Goal: Task Accomplishment & Management: Manage account settings

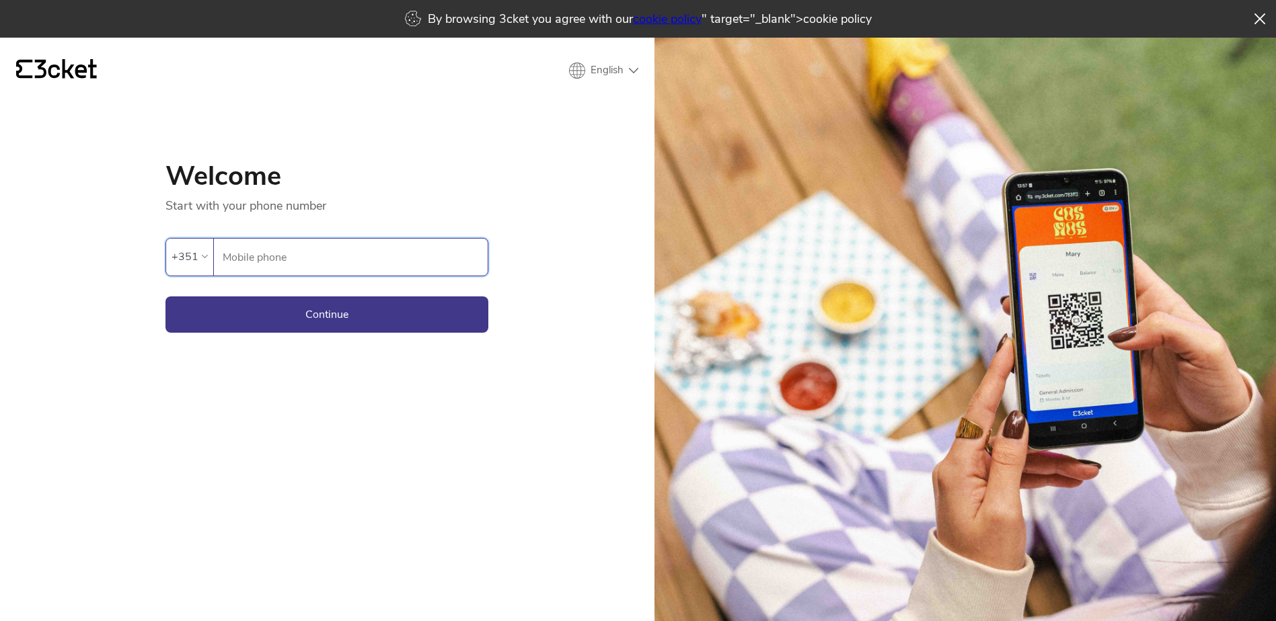
click at [276, 258] on input "Mobile phone" at bounding box center [355, 257] width 266 height 37
type input "961882868"
click at [248, 314] on button "Continue" at bounding box center [326, 315] width 323 height 36
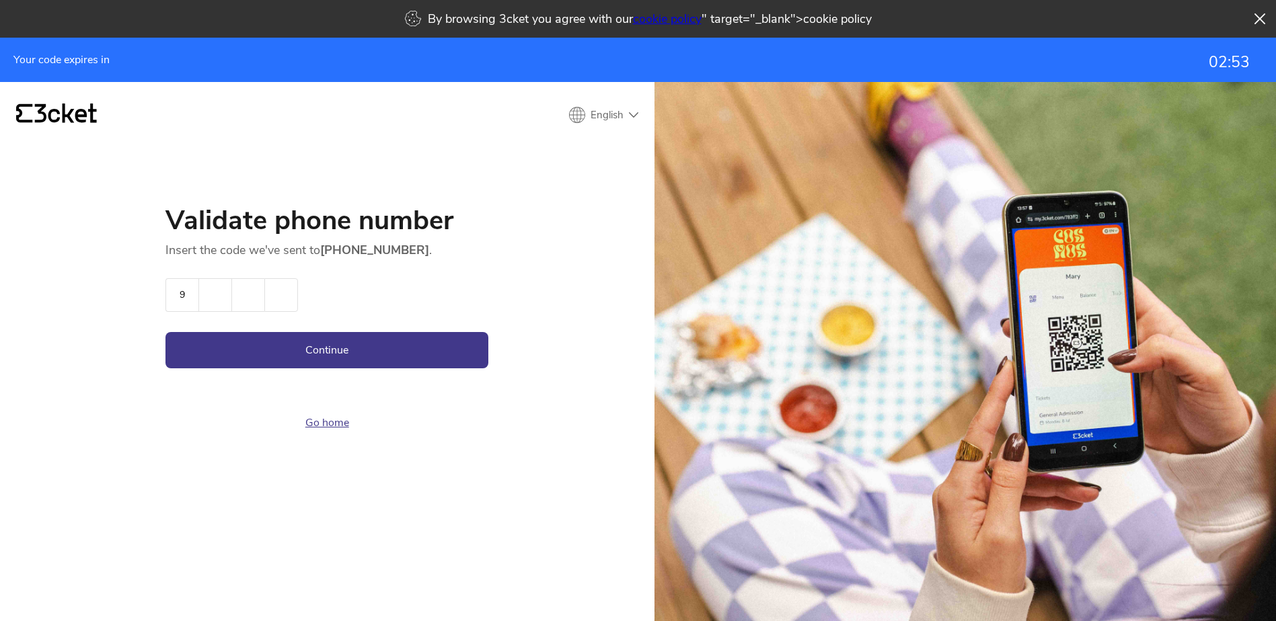
type input "9"
type input "6"
type input "8"
type input "6"
click at [165, 332] on button "Continue" at bounding box center [326, 350] width 323 height 36
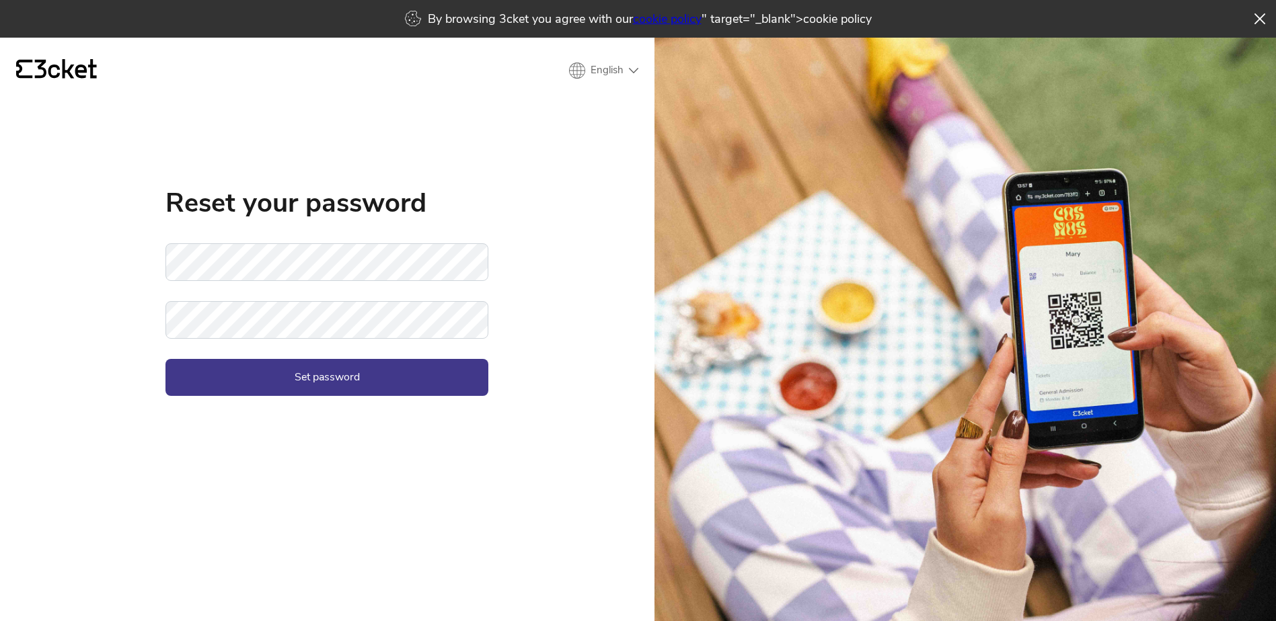
click at [468, 260] on keeper-lock "Open Keeper Popup" at bounding box center [472, 262] width 16 height 16
click at [288, 367] on button "Set password" at bounding box center [326, 377] width 323 height 36
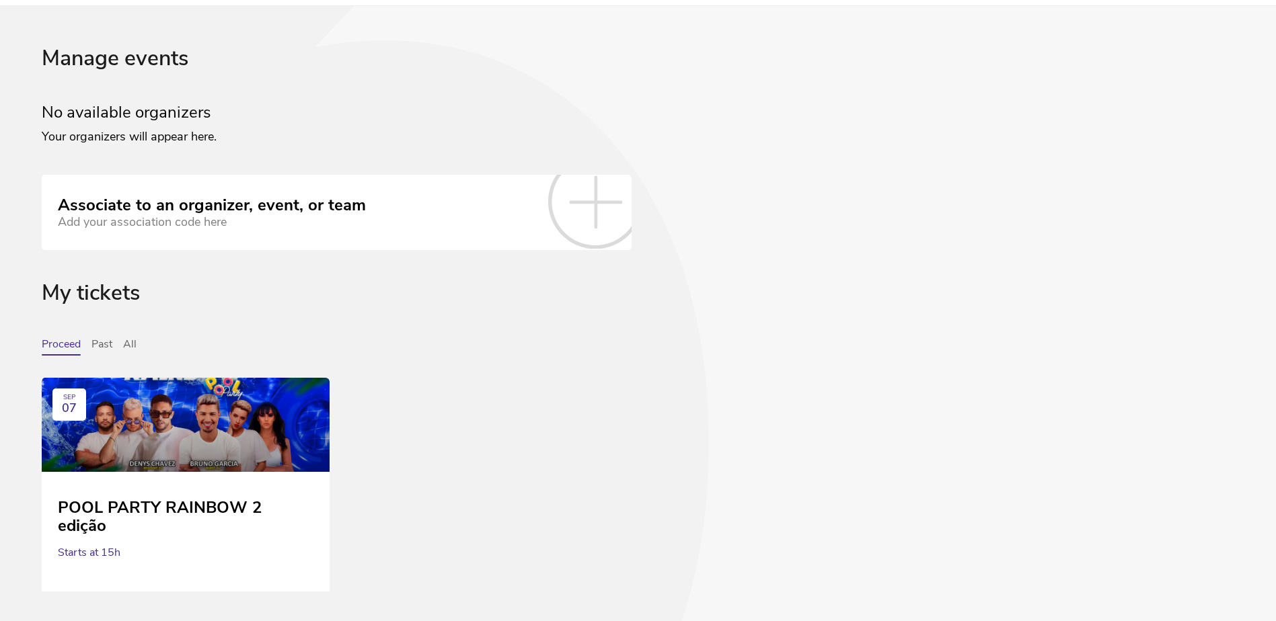
scroll to position [67, 0]
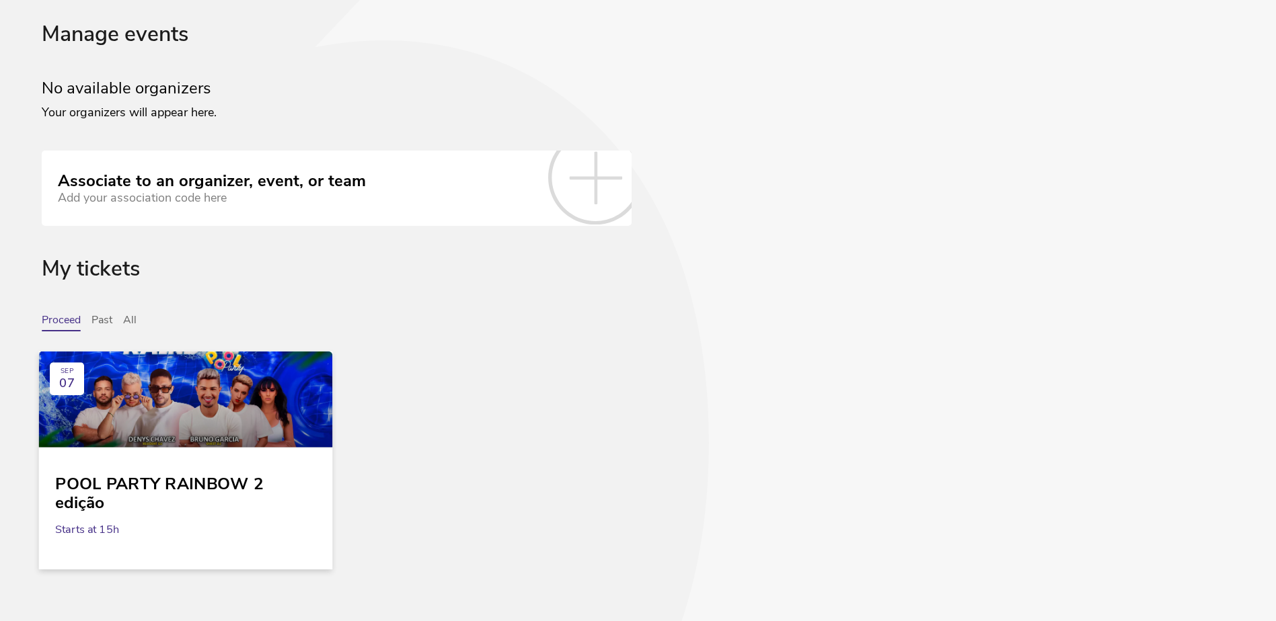
click at [161, 399] on div at bounding box center [186, 399] width 294 height 96
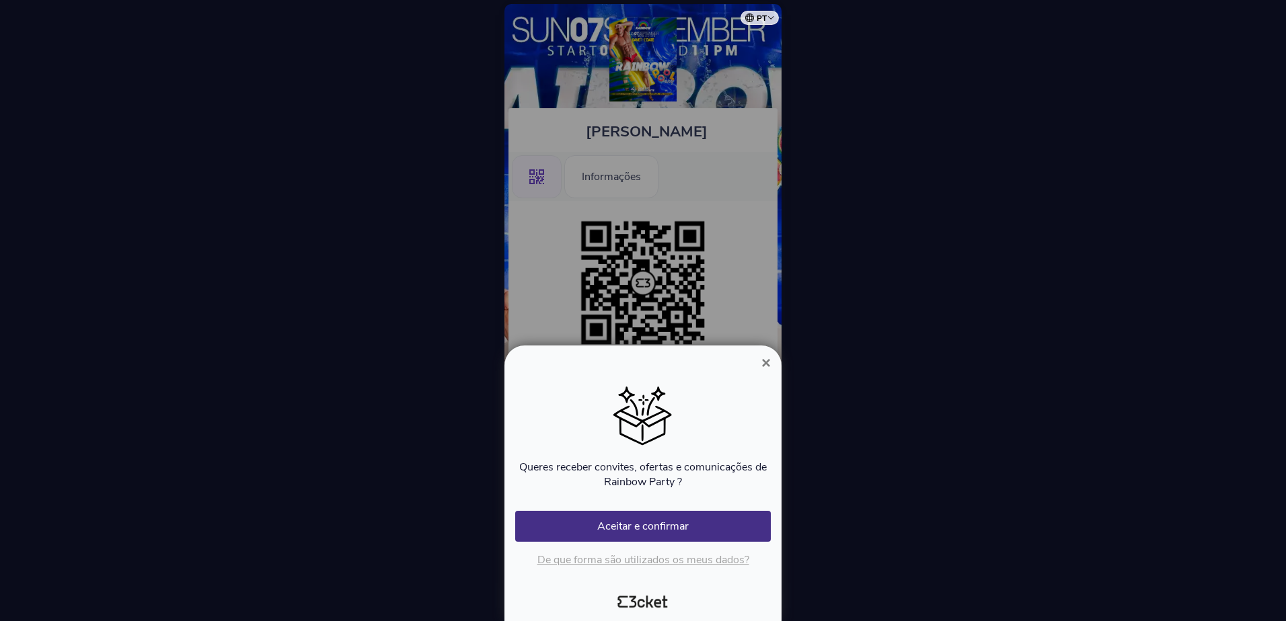
click at [767, 364] on span "×" at bounding box center [765, 363] width 9 height 18
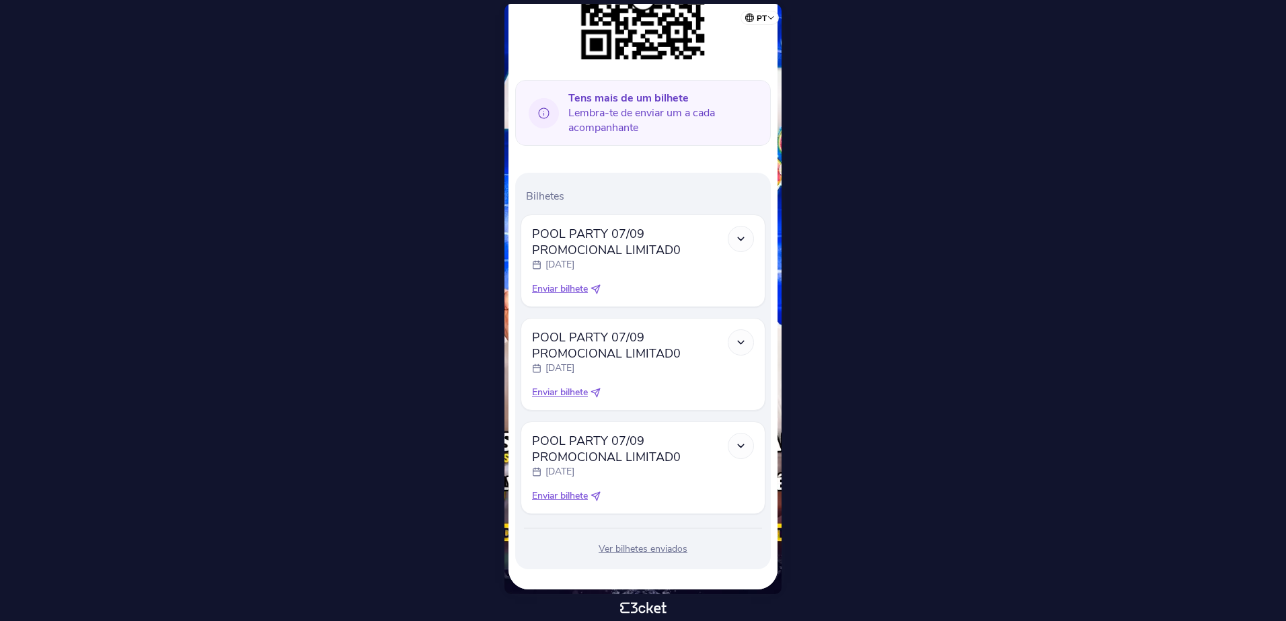
scroll to position [294, 0]
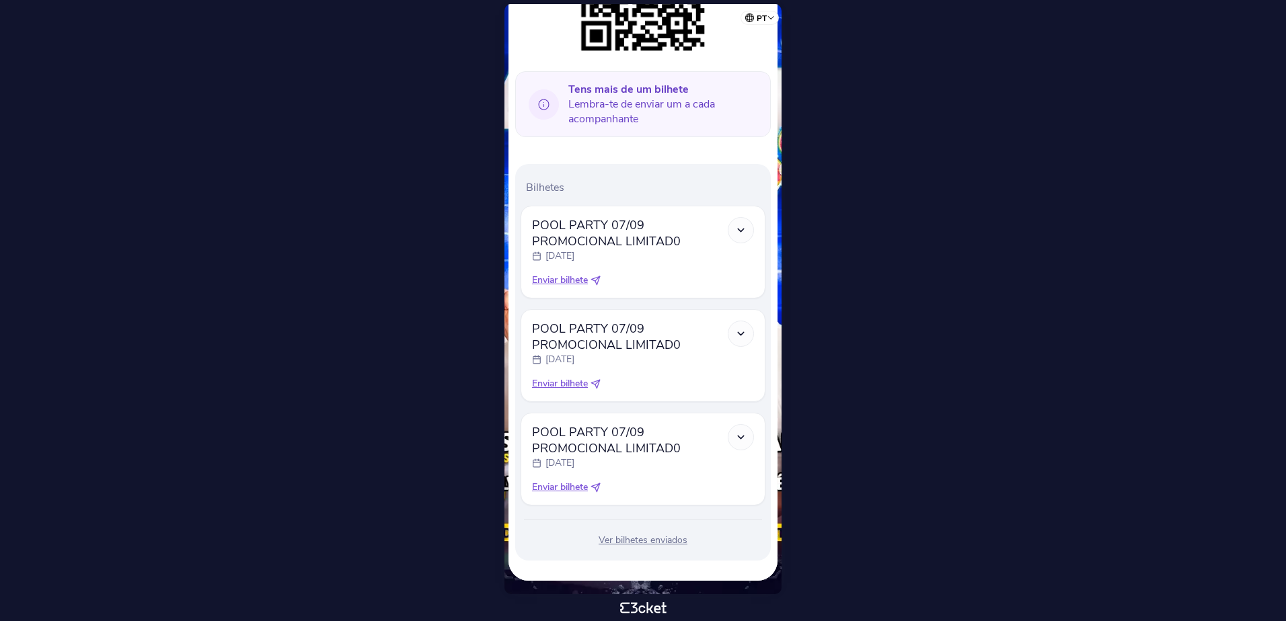
click at [640, 540] on div "Ver bilhetes enviados" at bounding box center [643, 540] width 245 height 13
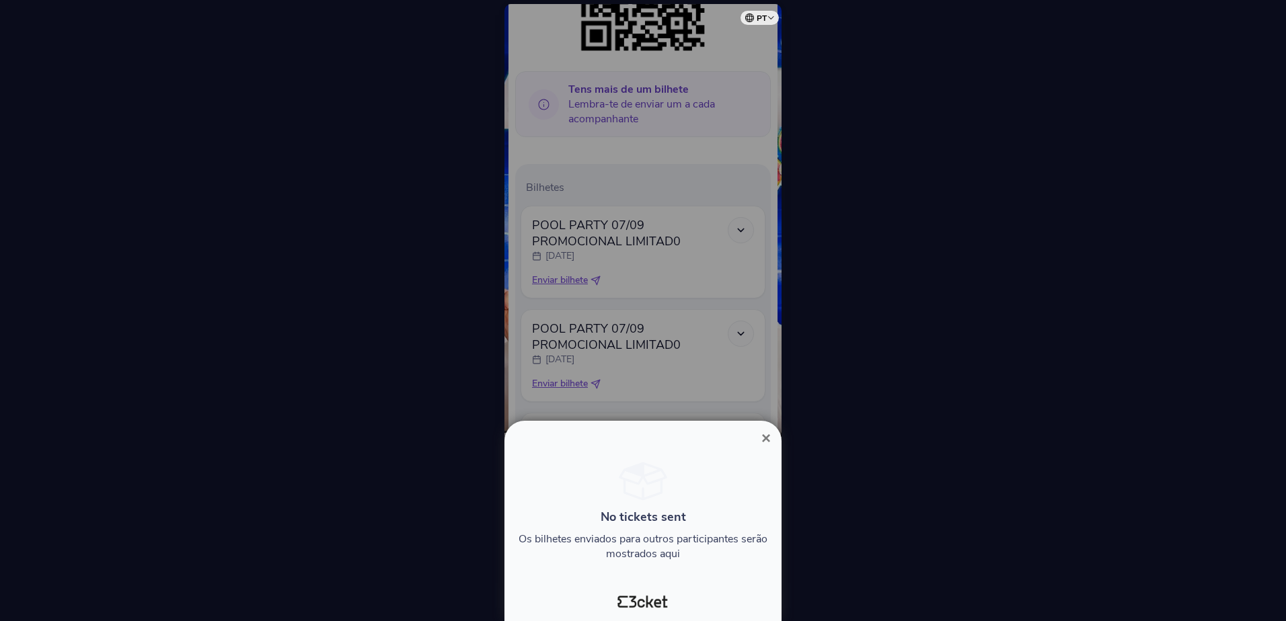
click at [896, 432] on div at bounding box center [643, 310] width 1286 height 621
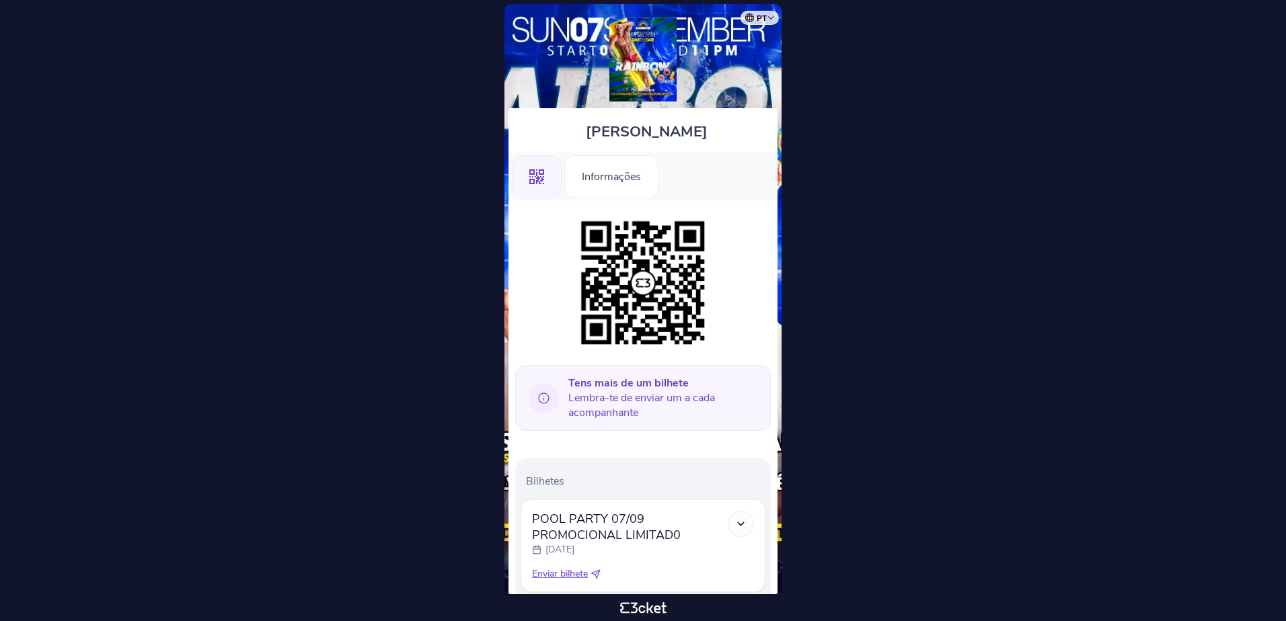
click at [757, 124] on div "[PERSON_NAME]" at bounding box center [642, 130] width 269 height 44
click at [649, 190] on div "Informações" at bounding box center [611, 176] width 94 height 43
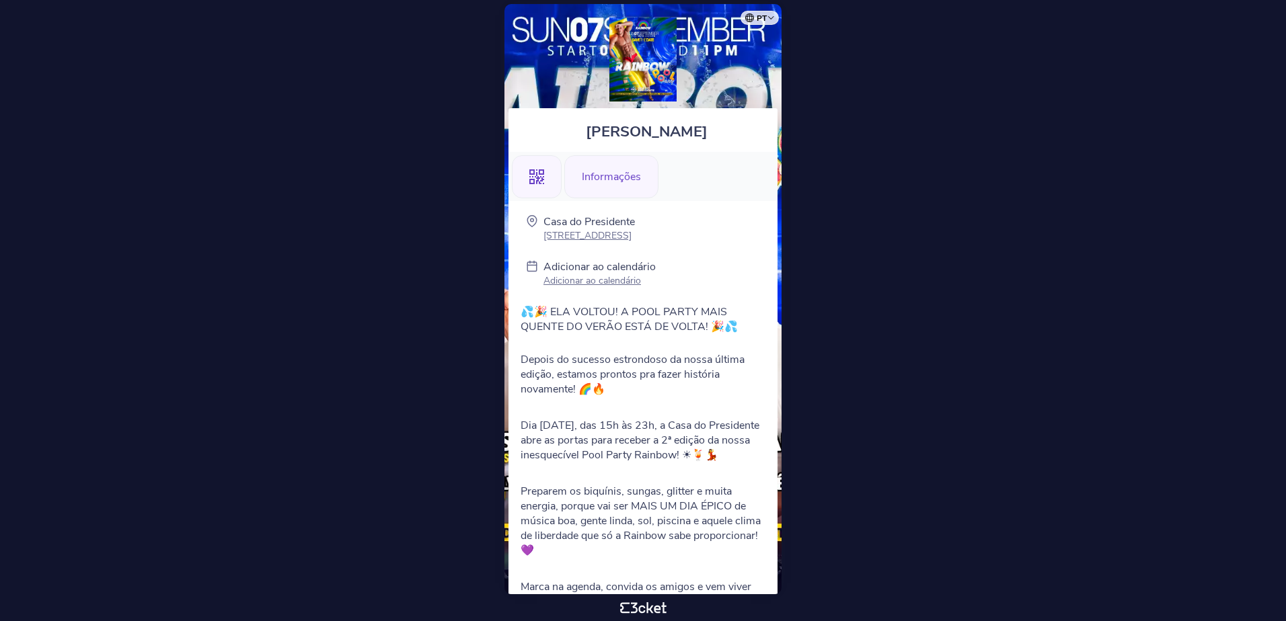
click at [556, 172] on div ".st0{fill-rule:evenodd;clip-rule:evenodd;}" at bounding box center [537, 176] width 50 height 43
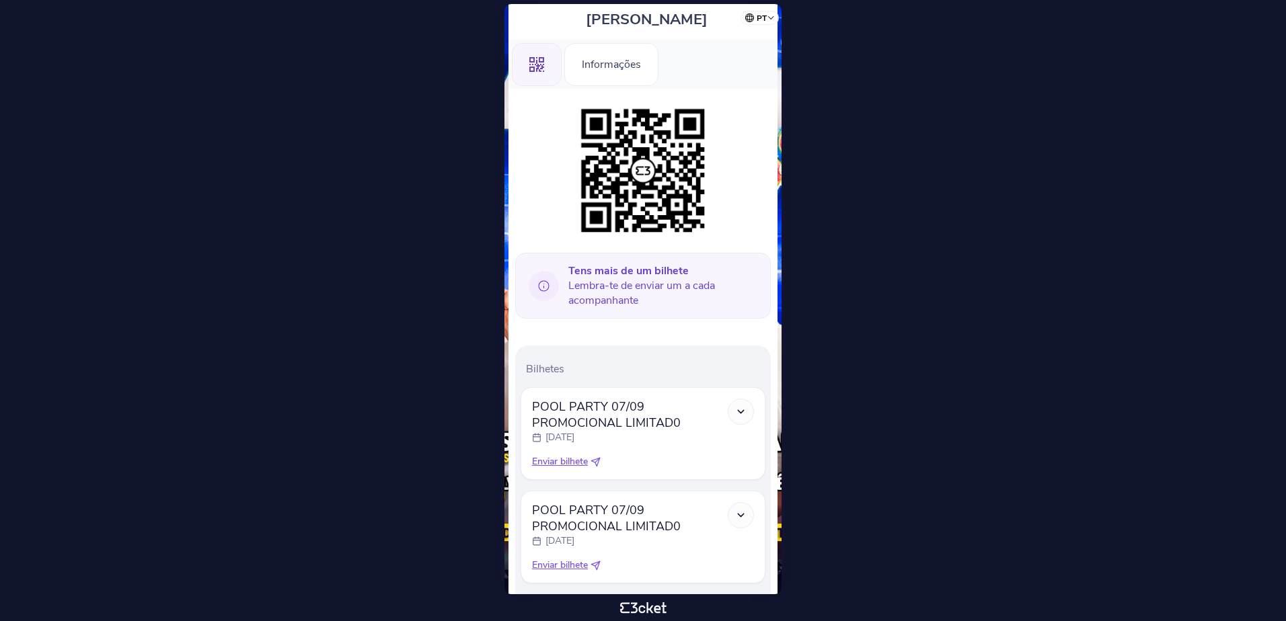
scroll to position [135, 0]
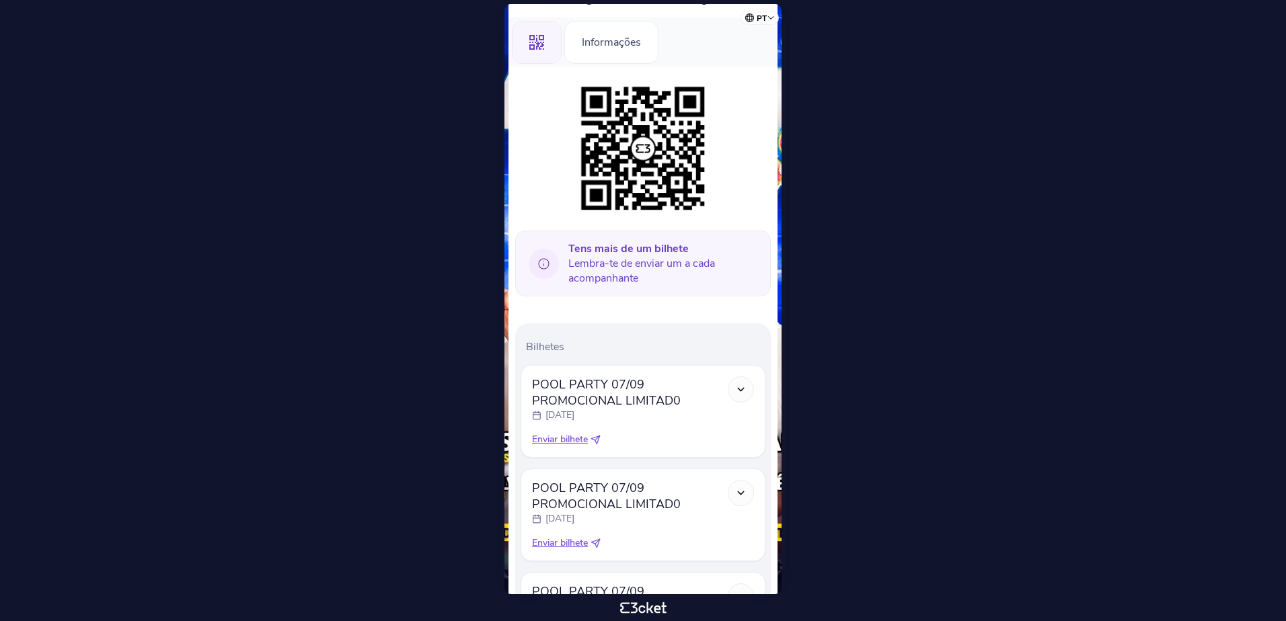
click at [744, 390] on icon at bounding box center [740, 389] width 11 height 11
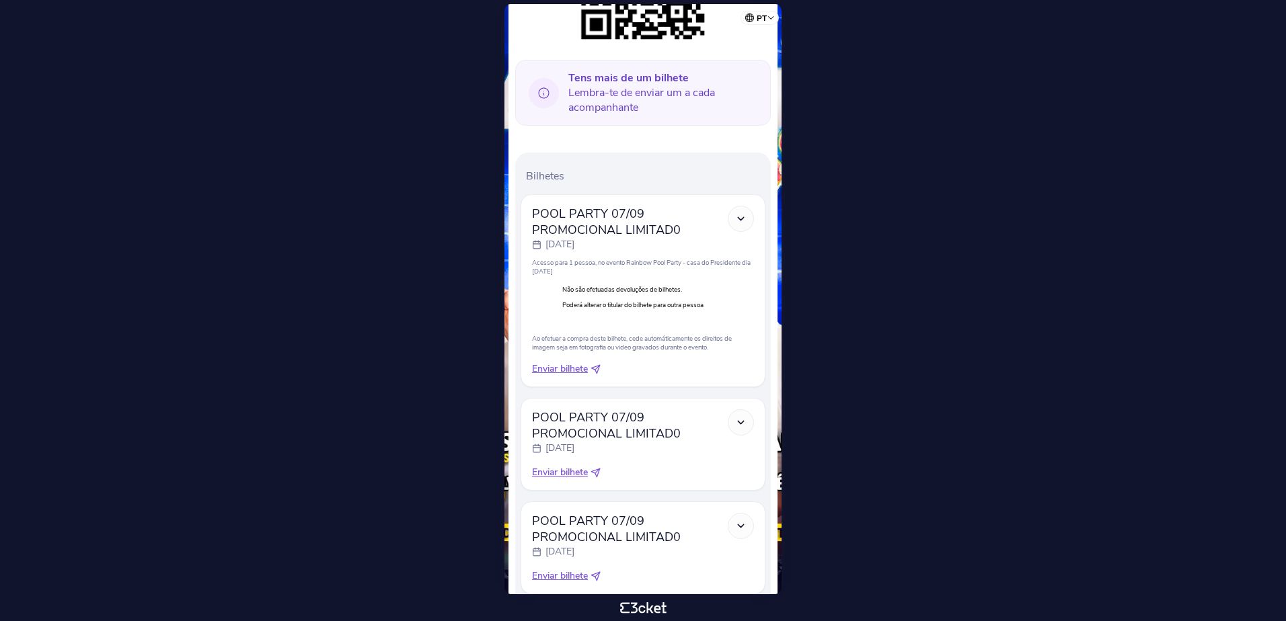
scroll to position [336, 0]
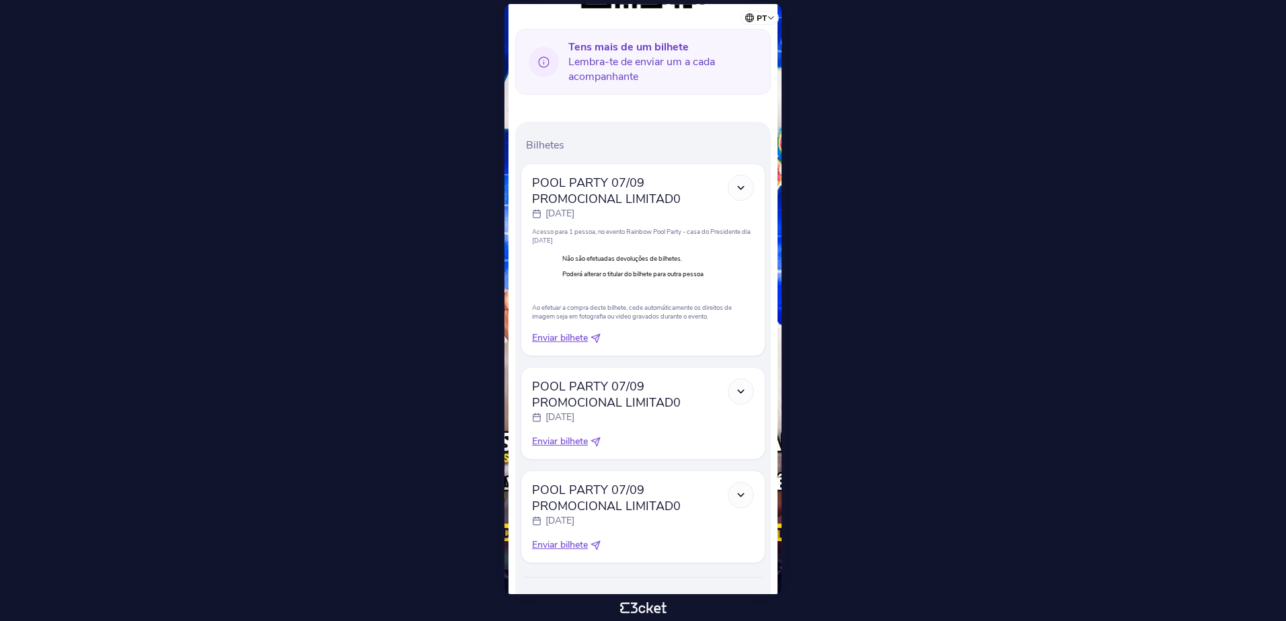
click at [747, 386] on div at bounding box center [741, 392] width 26 height 26
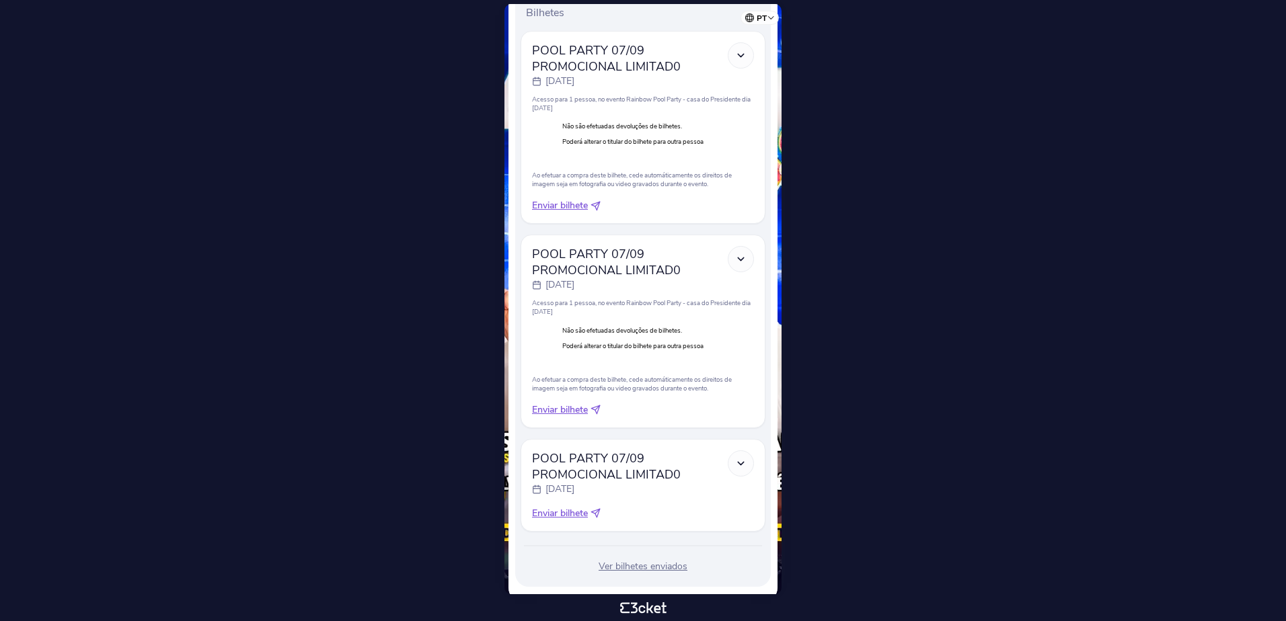
scroll to position [495, 0]
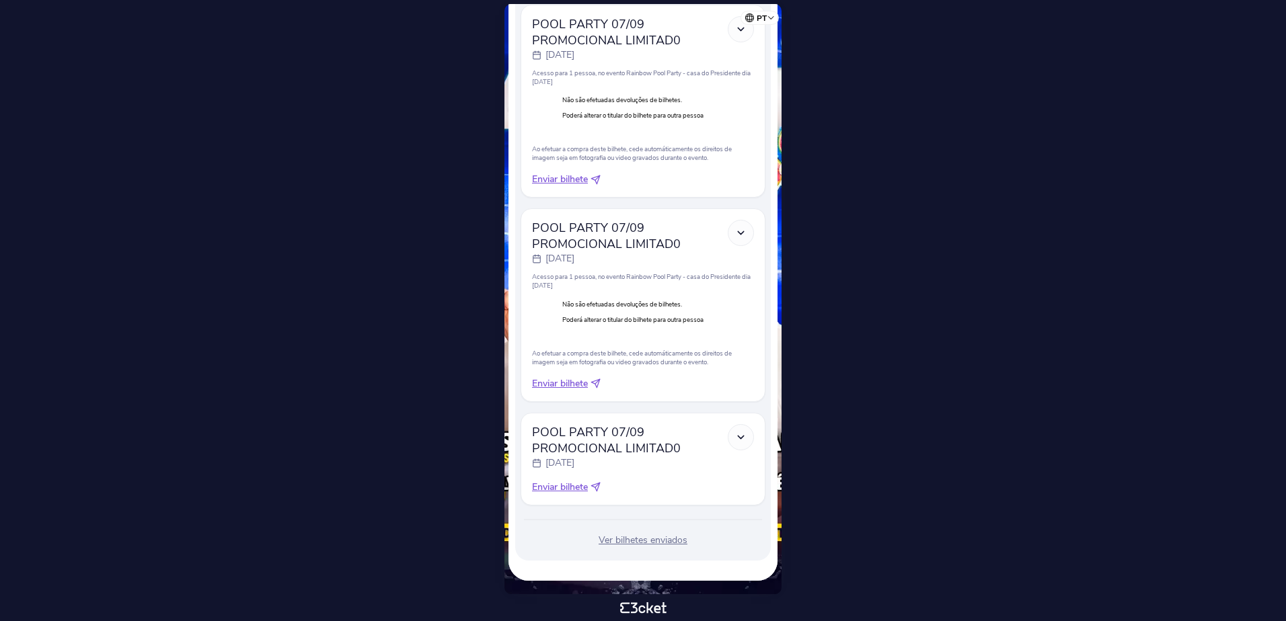
click at [747, 435] on div at bounding box center [741, 437] width 26 height 26
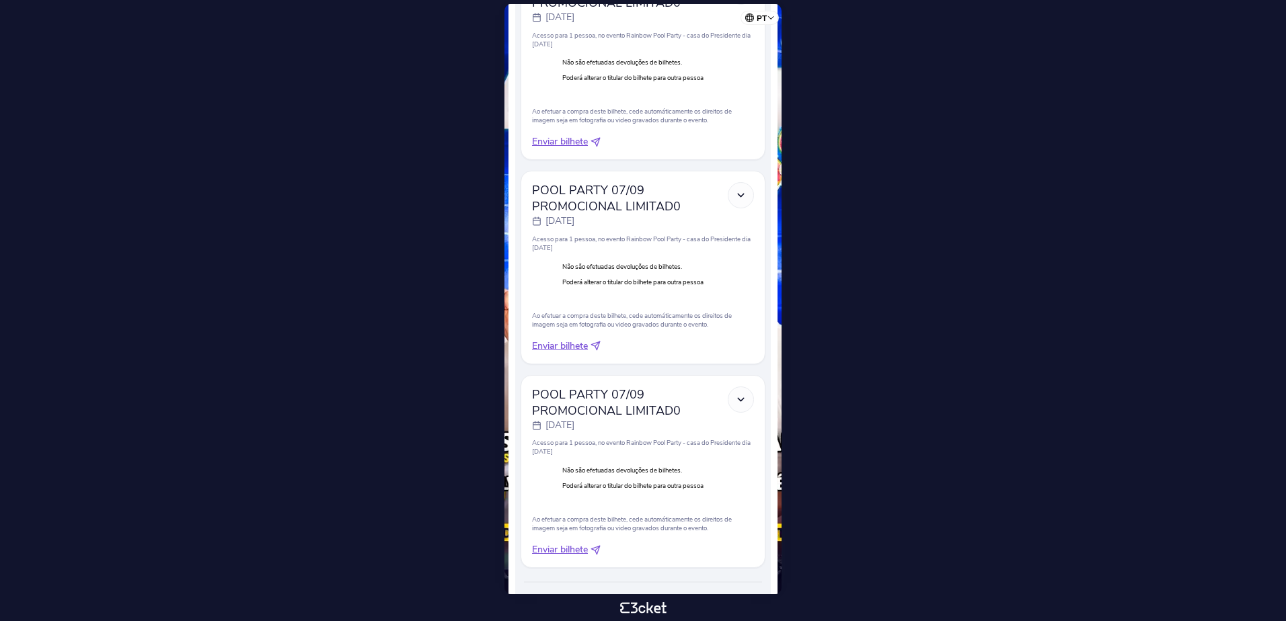
scroll to position [595, 0]
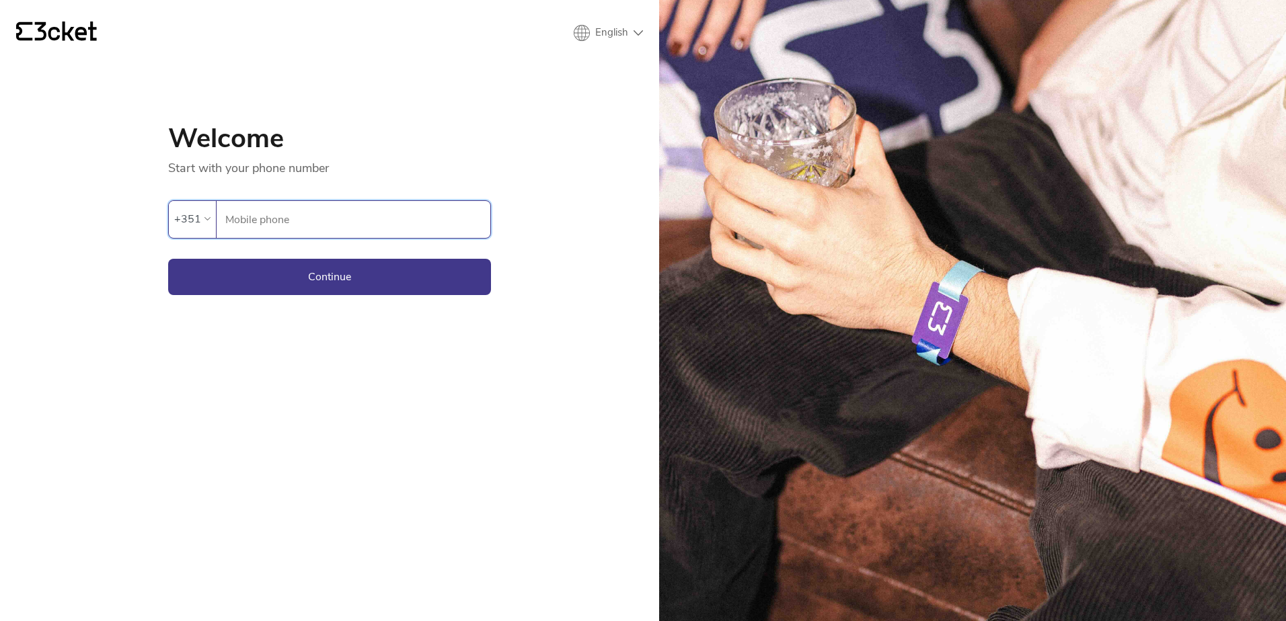
click at [299, 204] on input "Mobile phone" at bounding box center [358, 219] width 266 height 37
type input "961882868"
click at [273, 280] on button "Continue" at bounding box center [329, 277] width 323 height 36
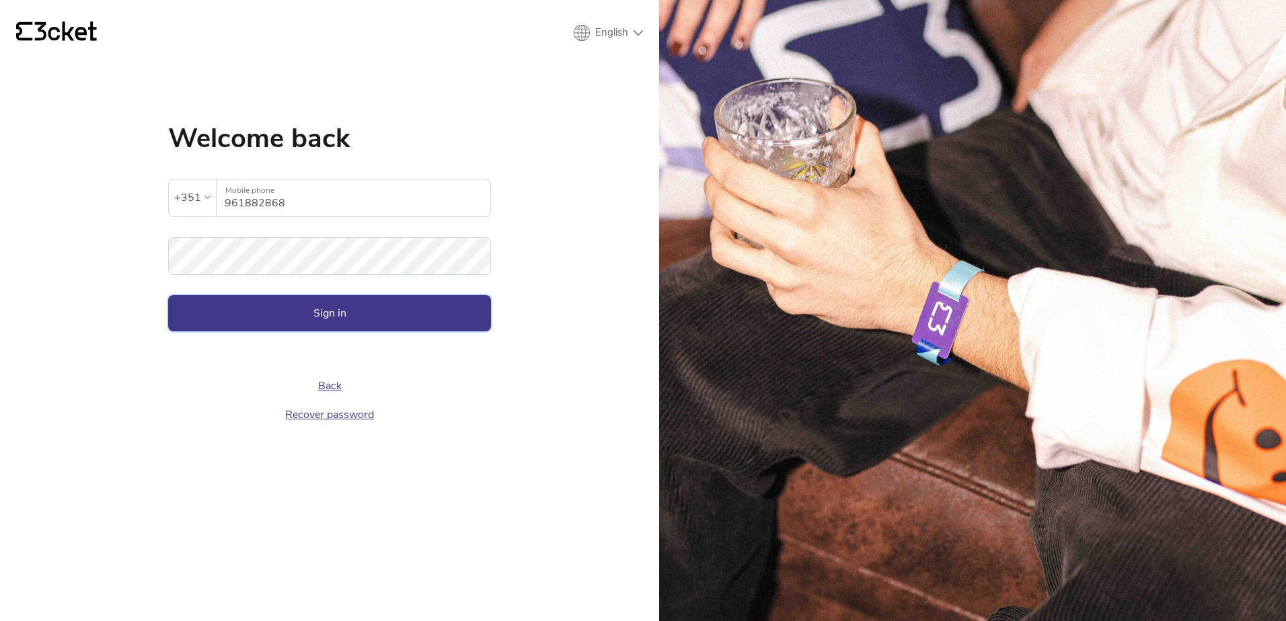
click at [267, 303] on button "Sign in" at bounding box center [329, 313] width 323 height 36
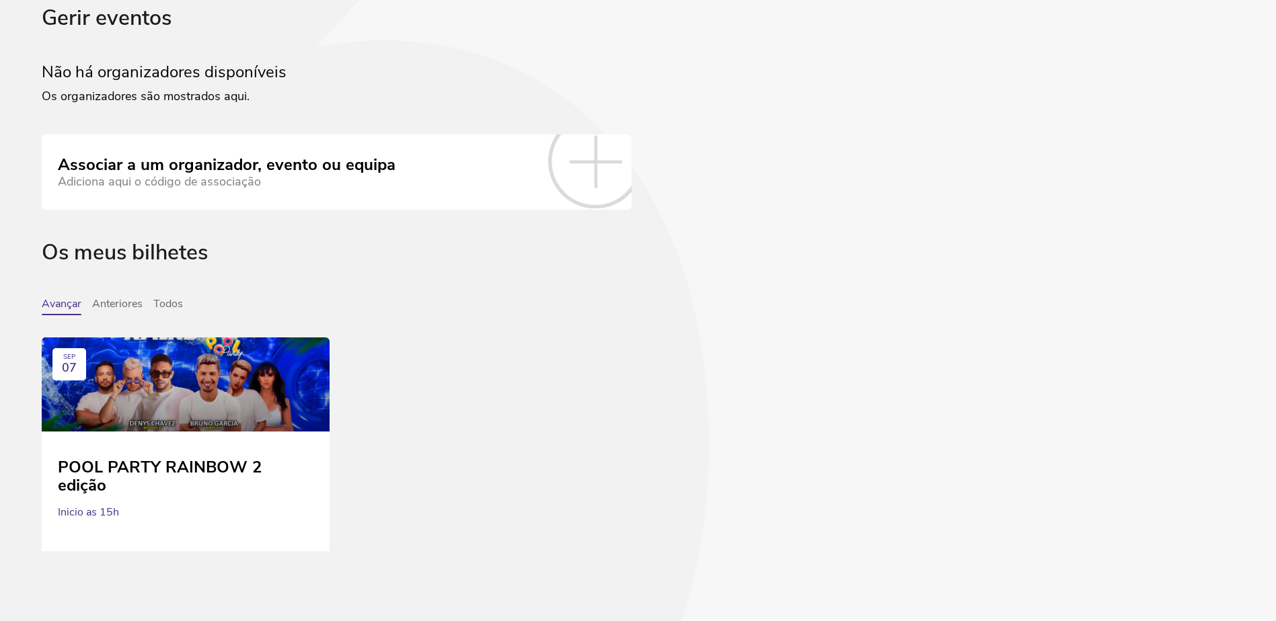
scroll to position [85, 0]
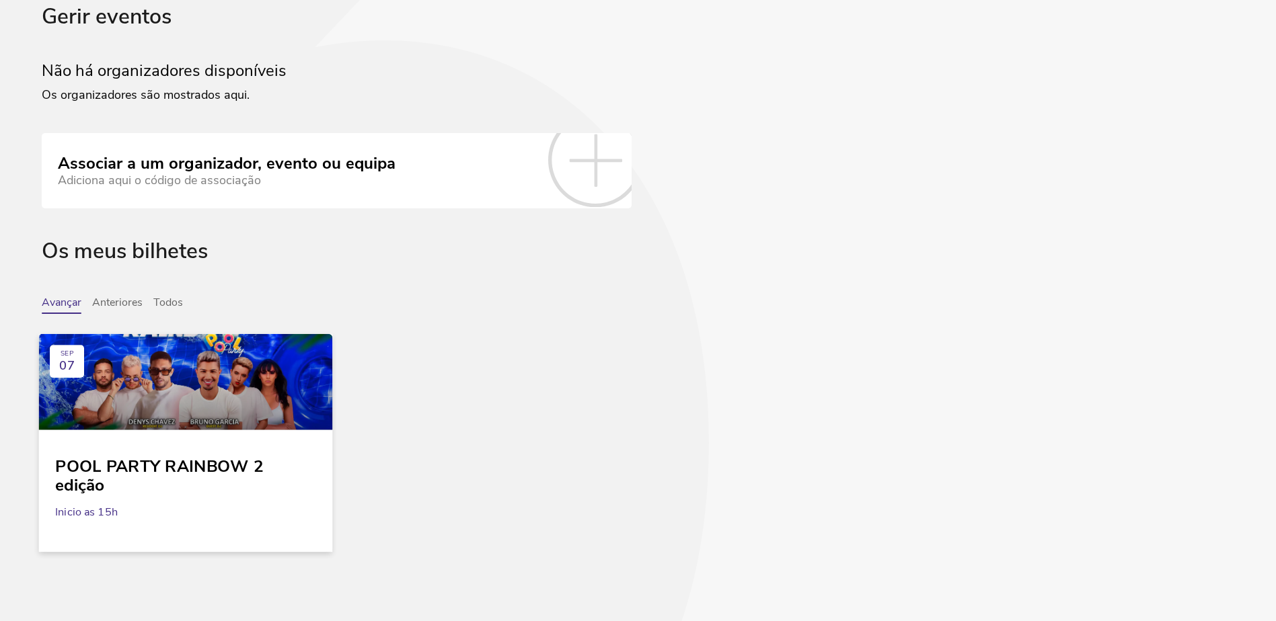
click at [139, 468] on div "POOL PARTY RAINBOW 2 edição" at bounding box center [185, 471] width 261 height 49
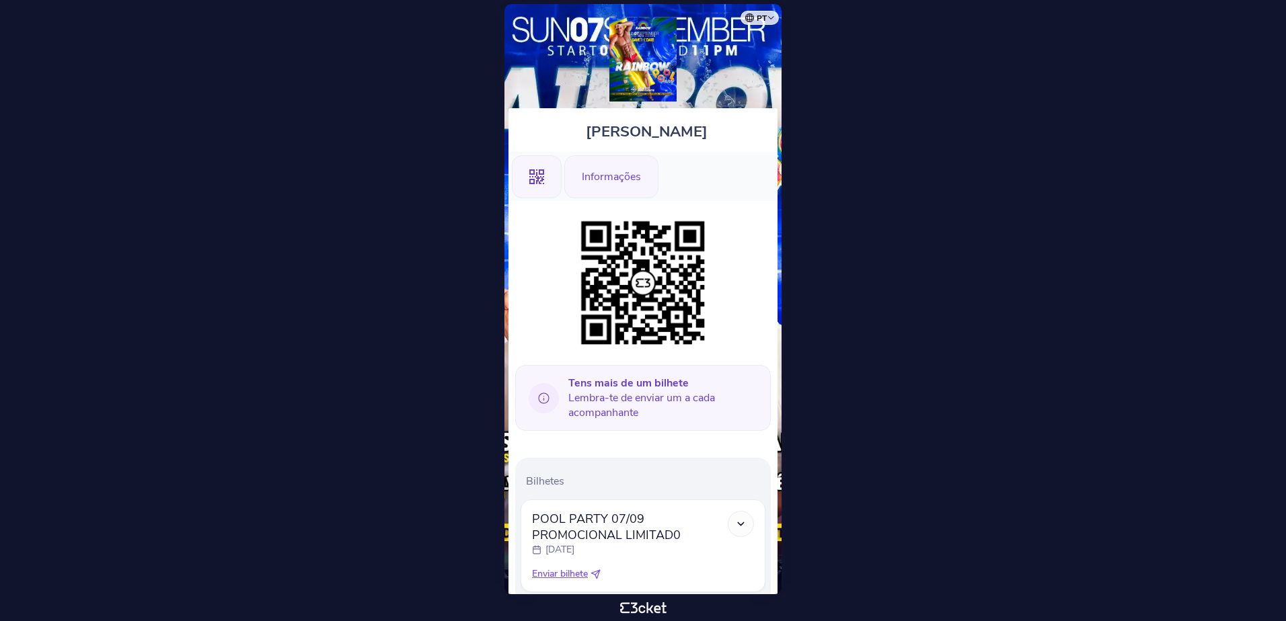
click at [626, 174] on div "Informações" at bounding box center [611, 176] width 94 height 43
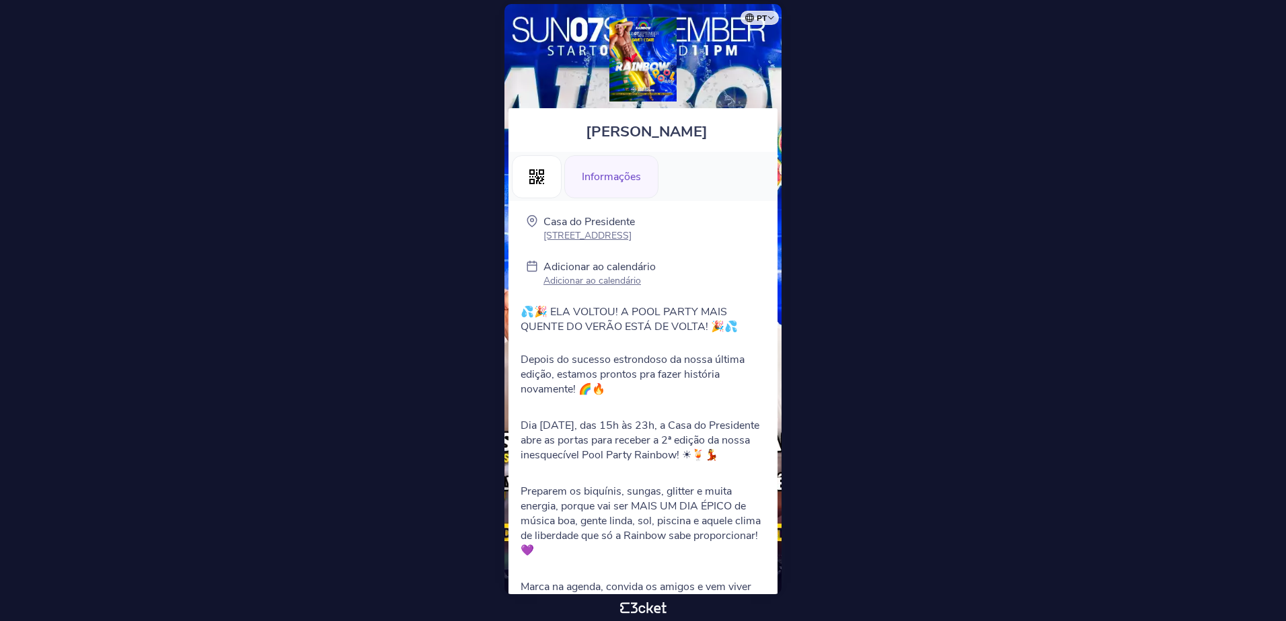
click at [574, 27] on div "Norbert dumont .st0{fill-rule:evenodd;clip-rule:evenodd;} Informações Casa do P…" at bounding box center [642, 299] width 277 height 591
click at [625, 50] on img at bounding box center [642, 59] width 67 height 84
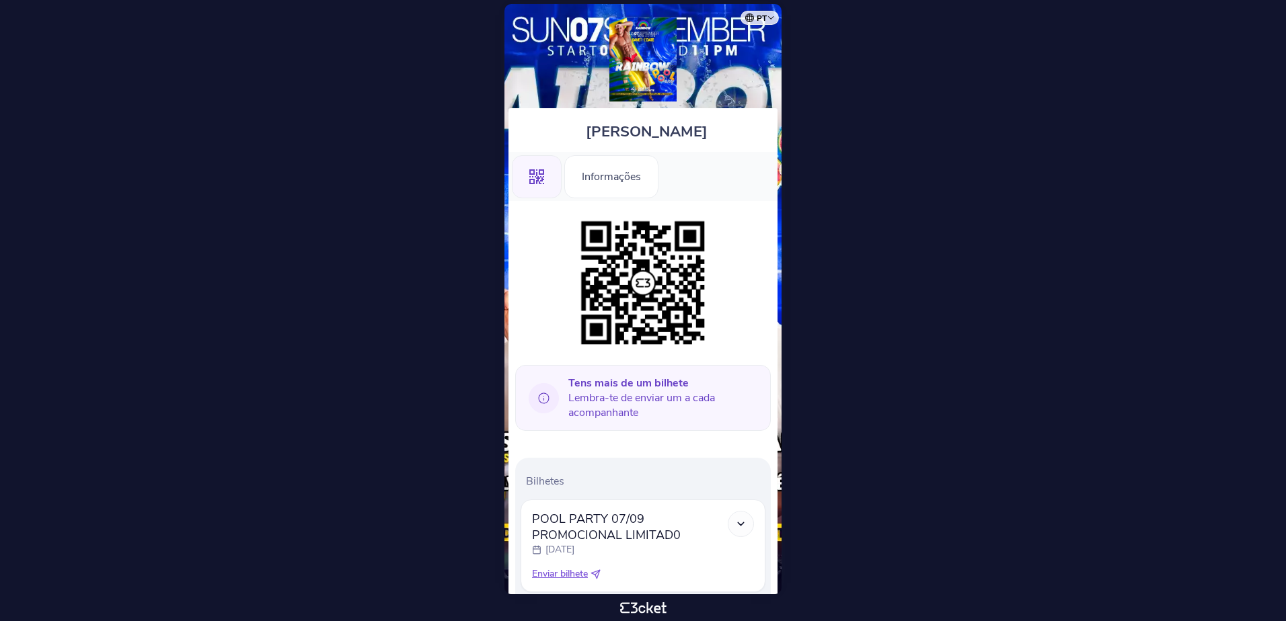
click at [632, 63] on img at bounding box center [642, 59] width 67 height 84
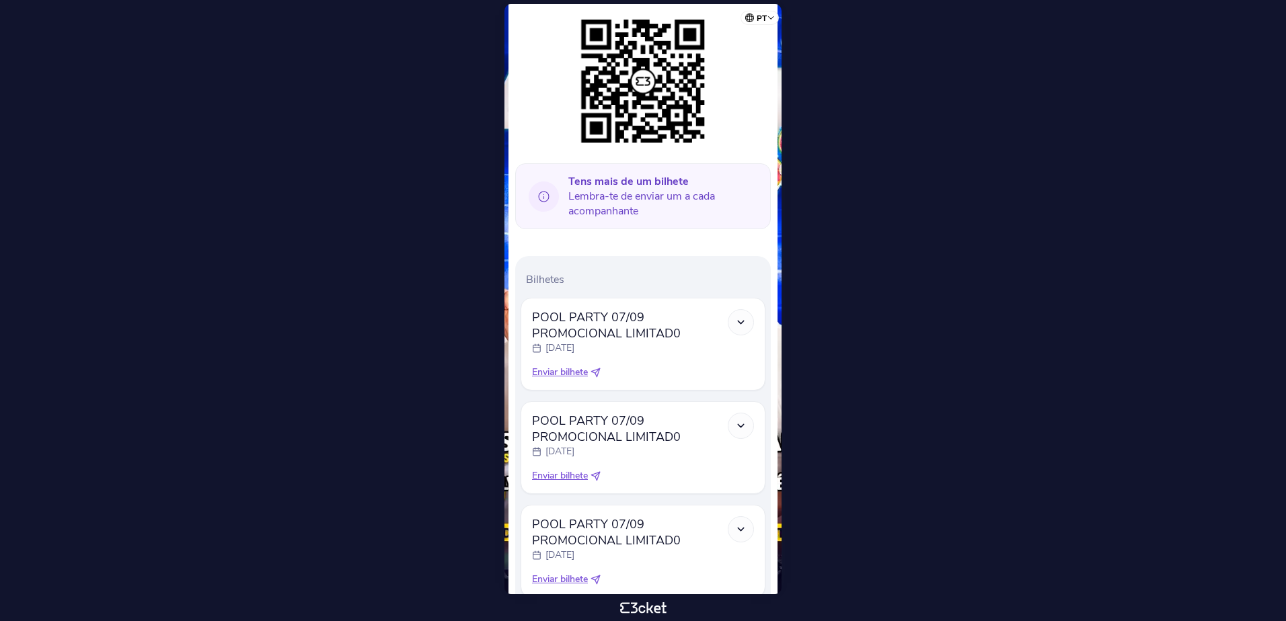
scroll to position [294, 0]
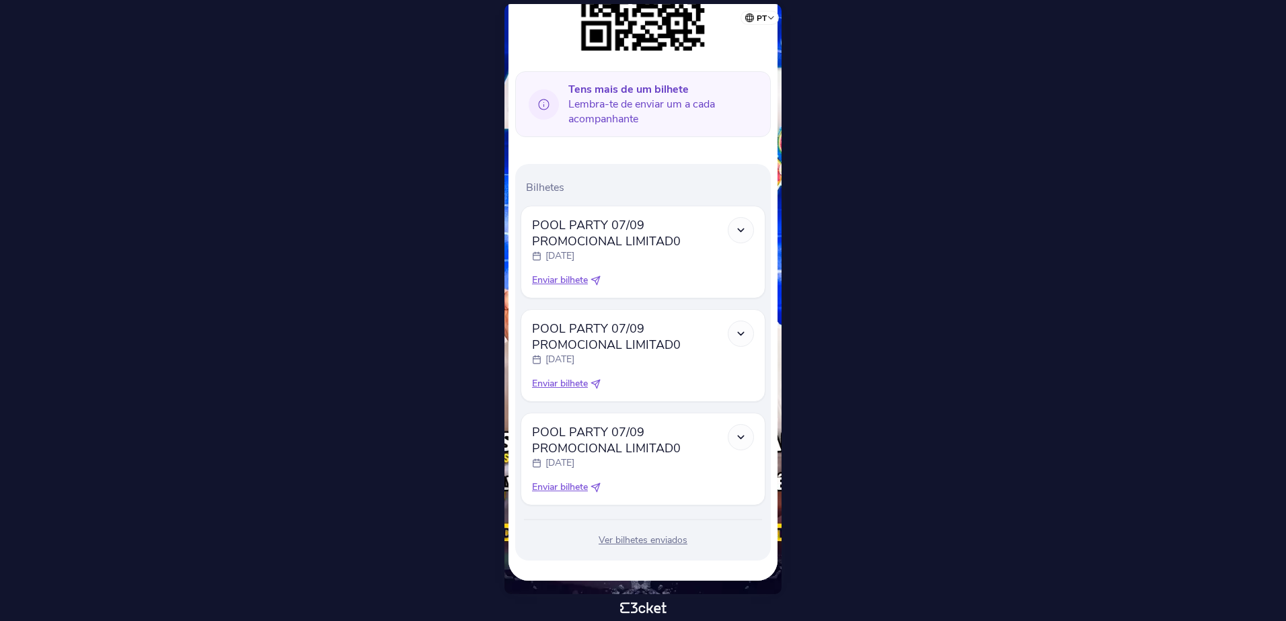
click at [598, 247] on span "POOL PARTY 07/09 PROMOCIONAL LIMITAD0" at bounding box center [630, 233] width 196 height 32
click at [742, 230] on polyline at bounding box center [741, 230] width 6 height 3
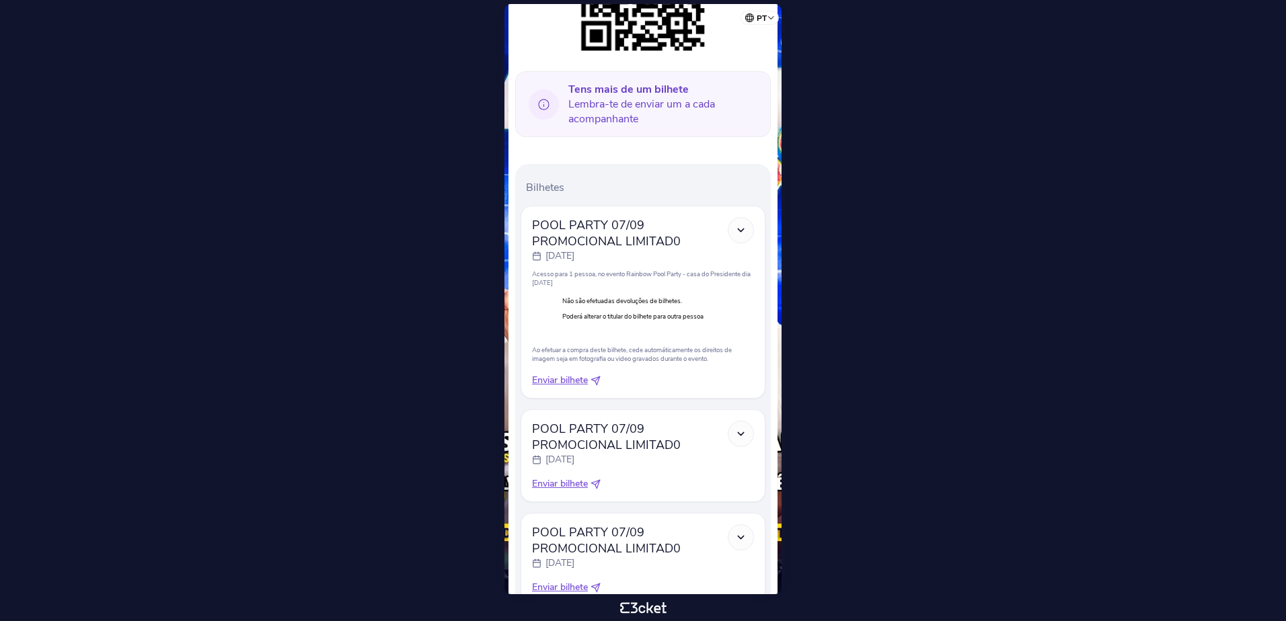
click at [599, 114] on span "Tens mais de um bilhete Lembra-te de enviar um a cada acompanhante" at bounding box center [664, 104] width 192 height 44
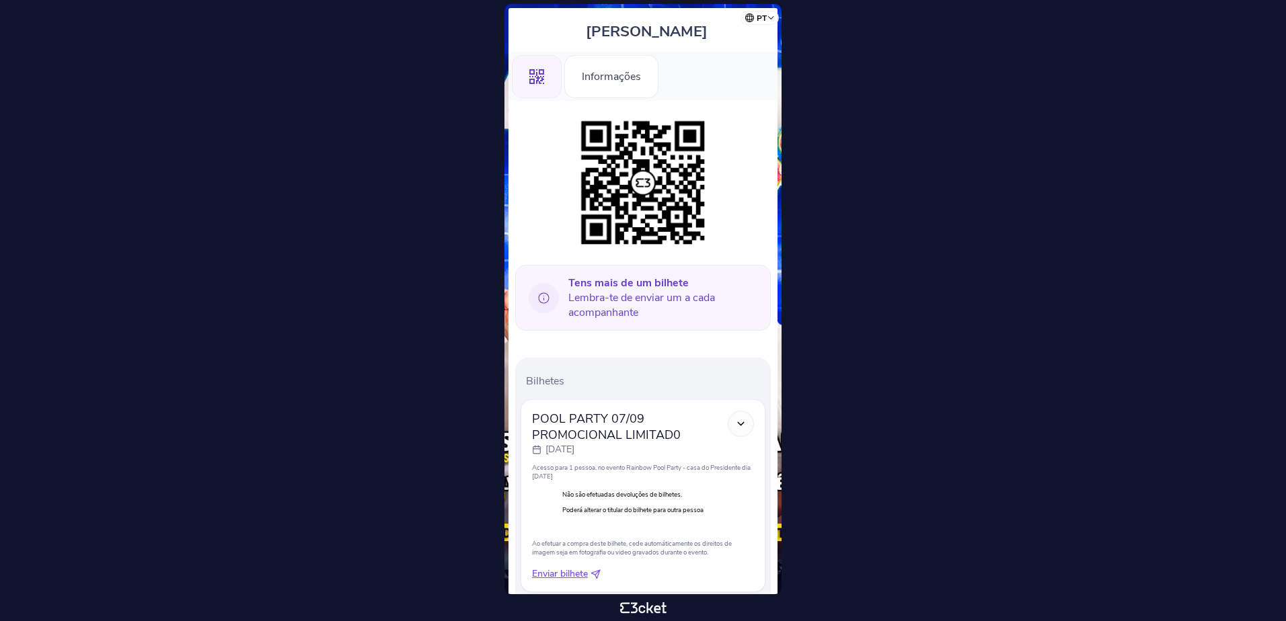
scroll to position [0, 0]
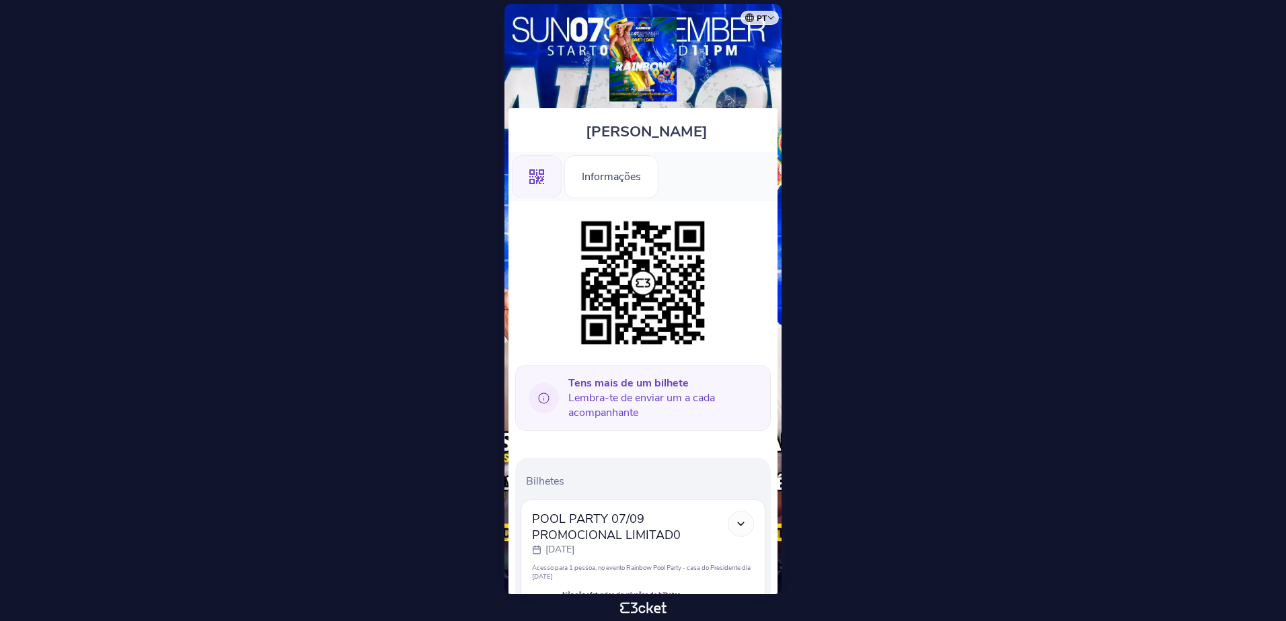
click at [653, 77] on img at bounding box center [642, 59] width 67 height 84
